Goal: Task Accomplishment & Management: Manage account settings

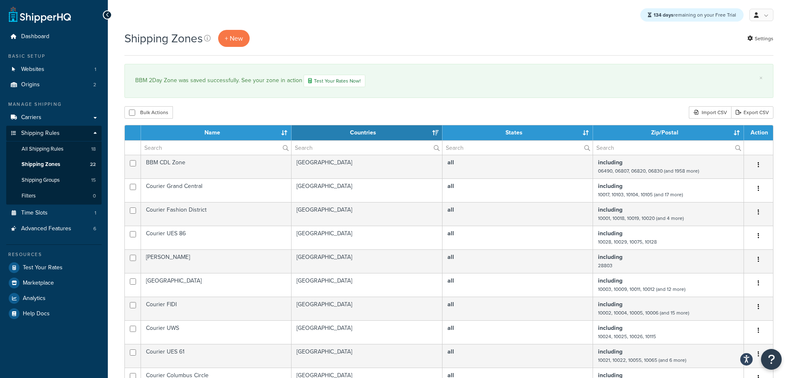
select select "15"
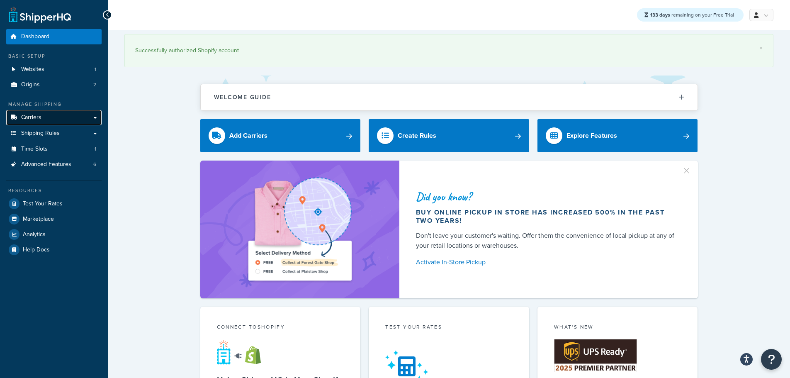
click at [35, 119] on span "Carriers" at bounding box center [31, 117] width 20 height 7
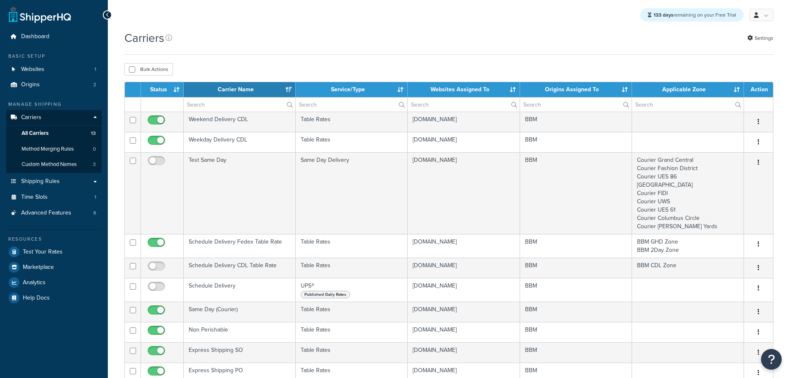
select select "15"
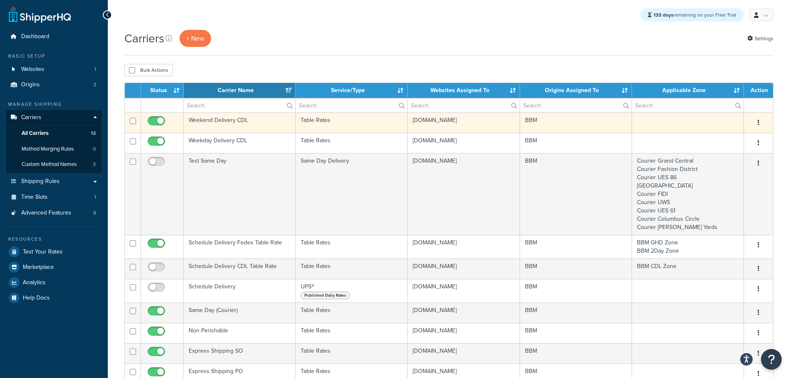
click at [221, 119] on td "Weekend Delivery CDL" at bounding box center [240, 122] width 112 height 20
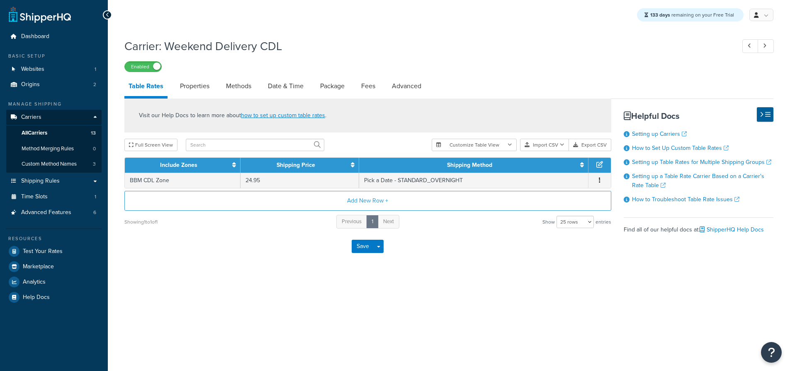
select select "25"
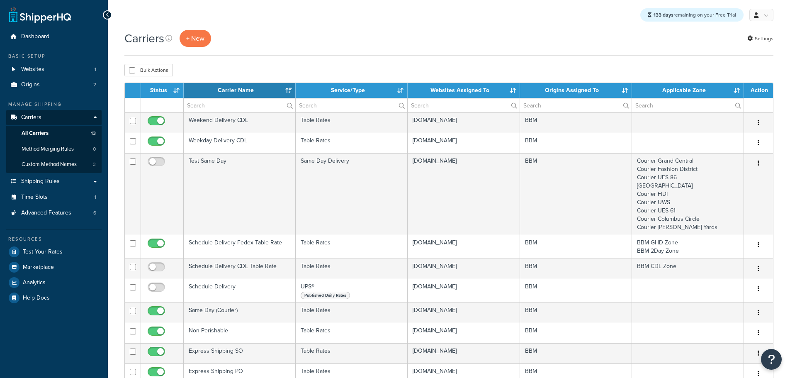
select select "15"
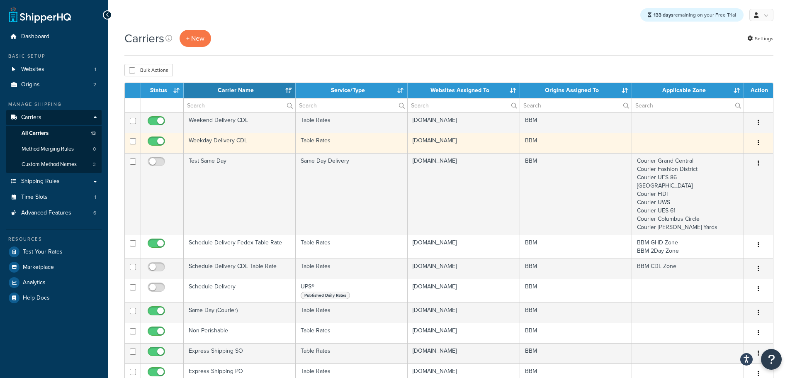
click at [206, 140] on td "Weekday Delivery CDL" at bounding box center [240, 143] width 112 height 20
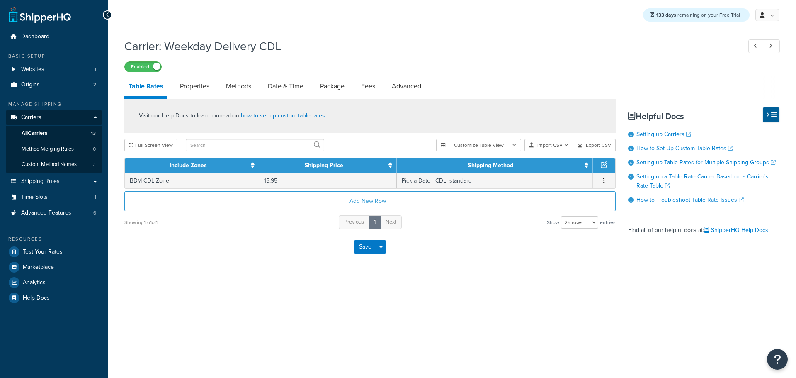
select select "25"
click at [245, 87] on link "Methods" at bounding box center [239, 86] width 34 height 20
select select "25"
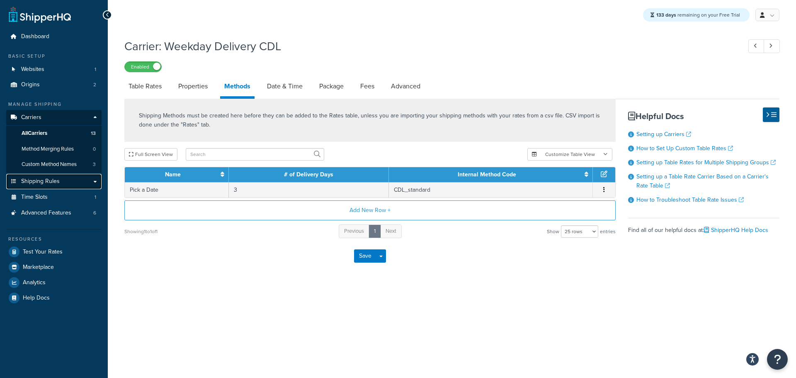
click at [41, 180] on span "Shipping Rules" at bounding box center [40, 181] width 39 height 7
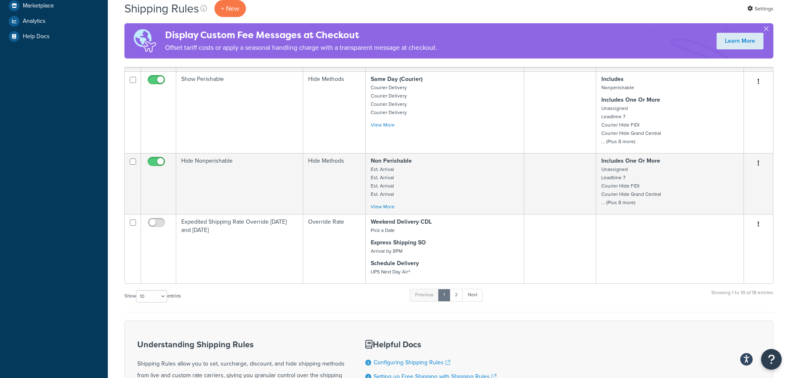
scroll to position [373, 0]
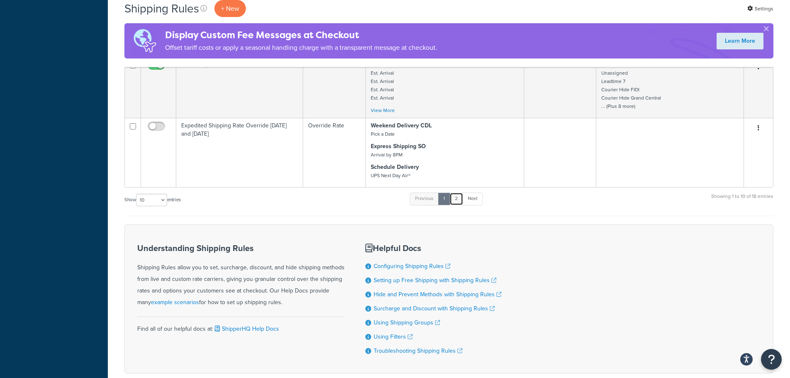
click at [461, 201] on link "2" at bounding box center [456, 198] width 14 height 12
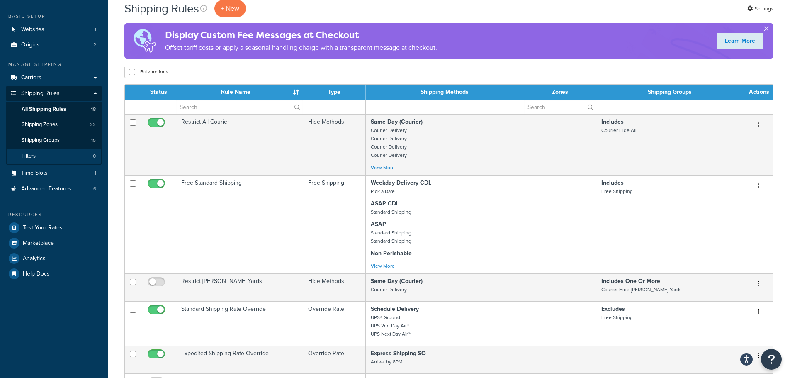
scroll to position [34, 0]
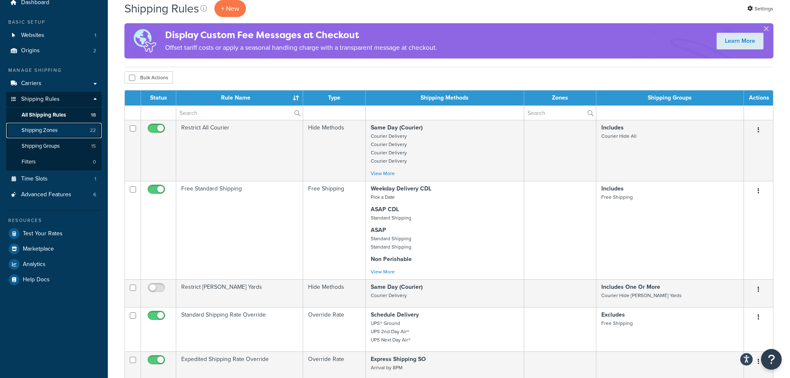
click at [51, 133] on span "Shipping Zones" at bounding box center [40, 130] width 36 height 7
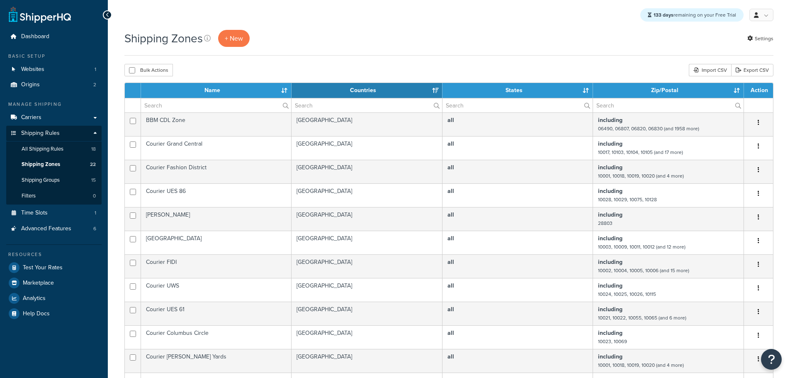
select select "15"
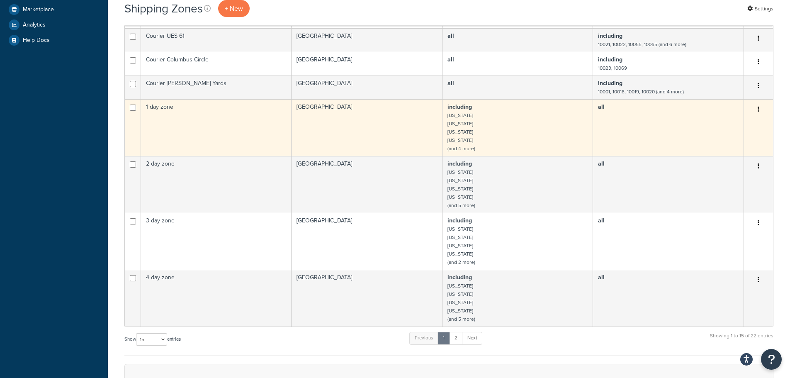
scroll to position [373, 0]
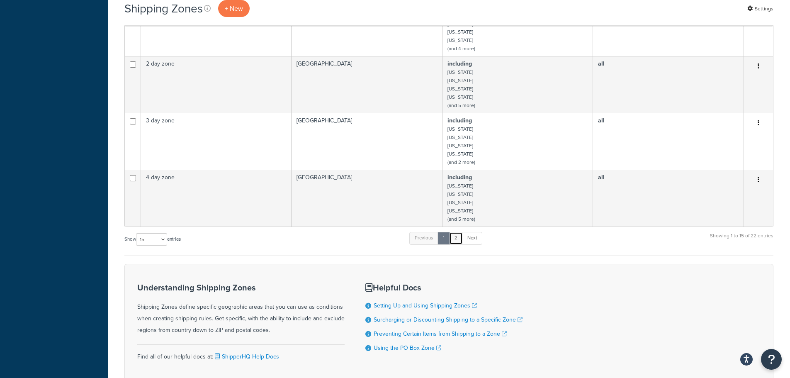
click at [458, 241] on link "2" at bounding box center [456, 238] width 14 height 12
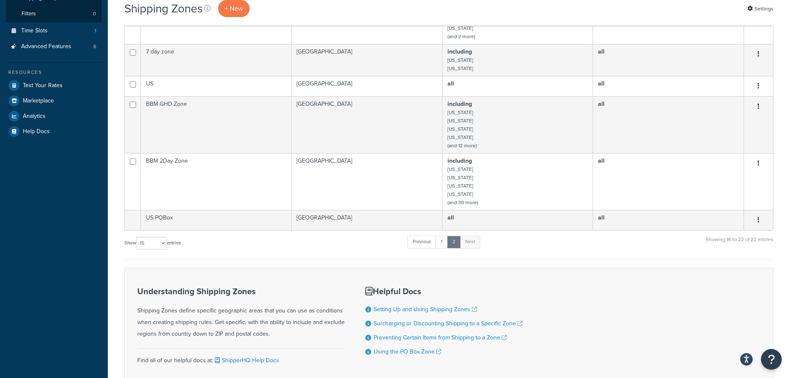
scroll to position [163, 0]
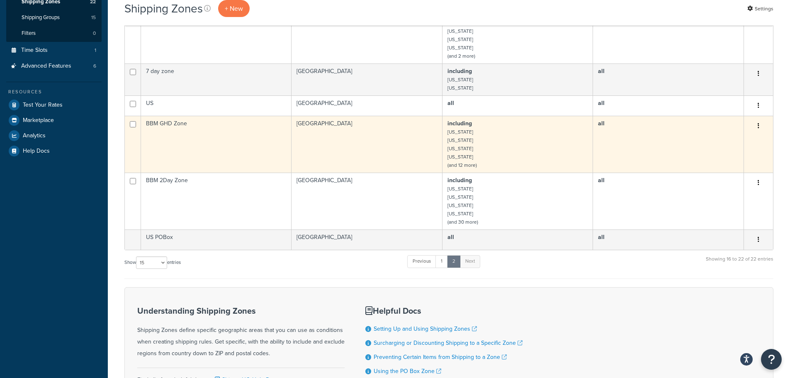
click at [194, 143] on td "BBM GHD Zone" at bounding box center [216, 144] width 150 height 57
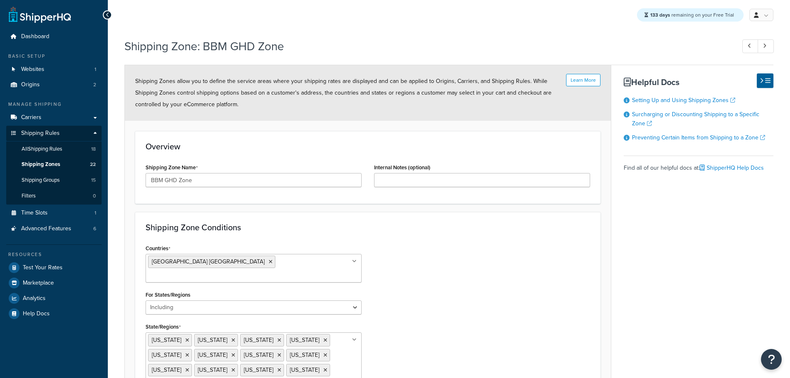
select select "including"
